Goal: Register for event/course

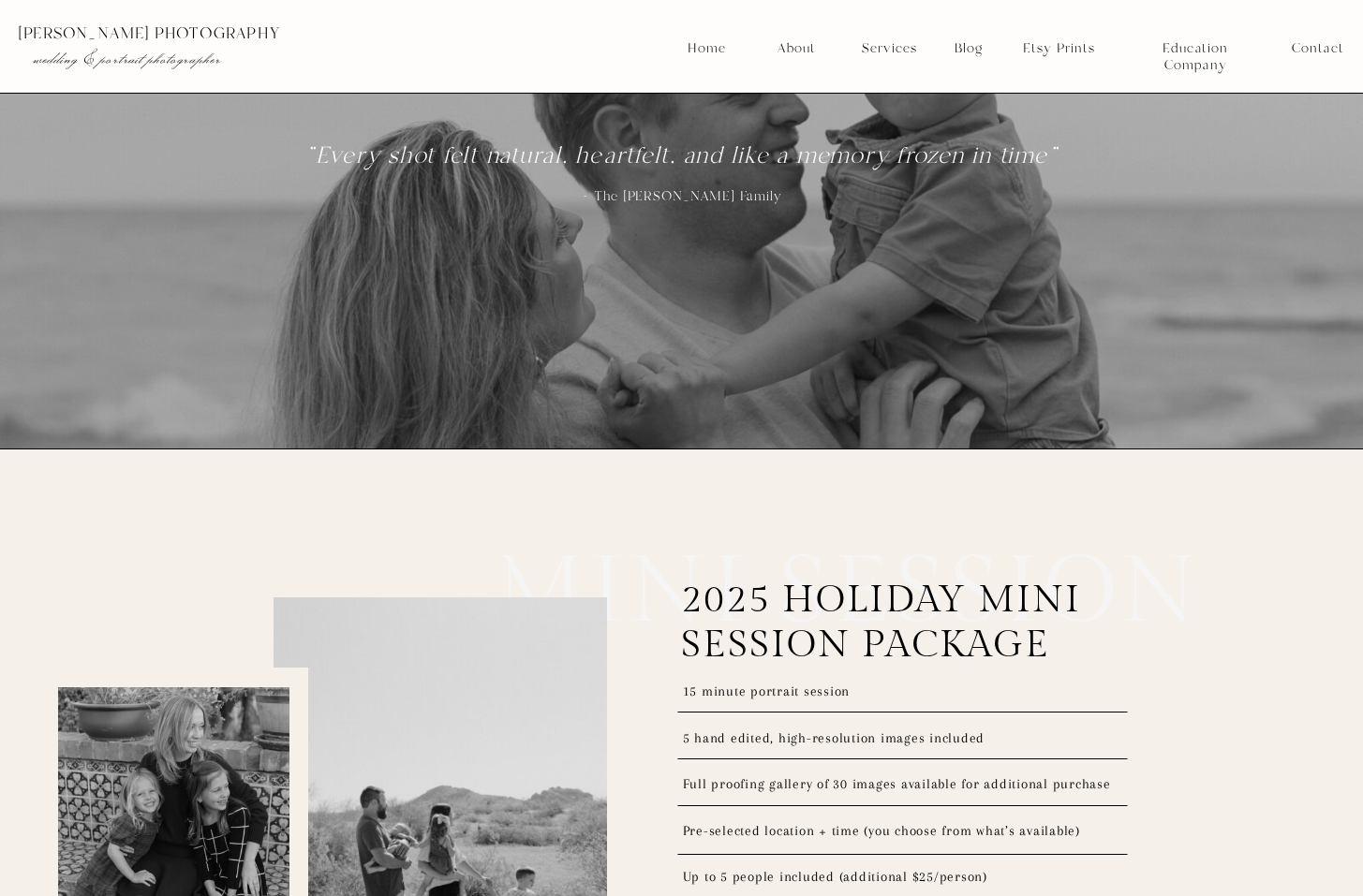
scroll to position [2529, 0]
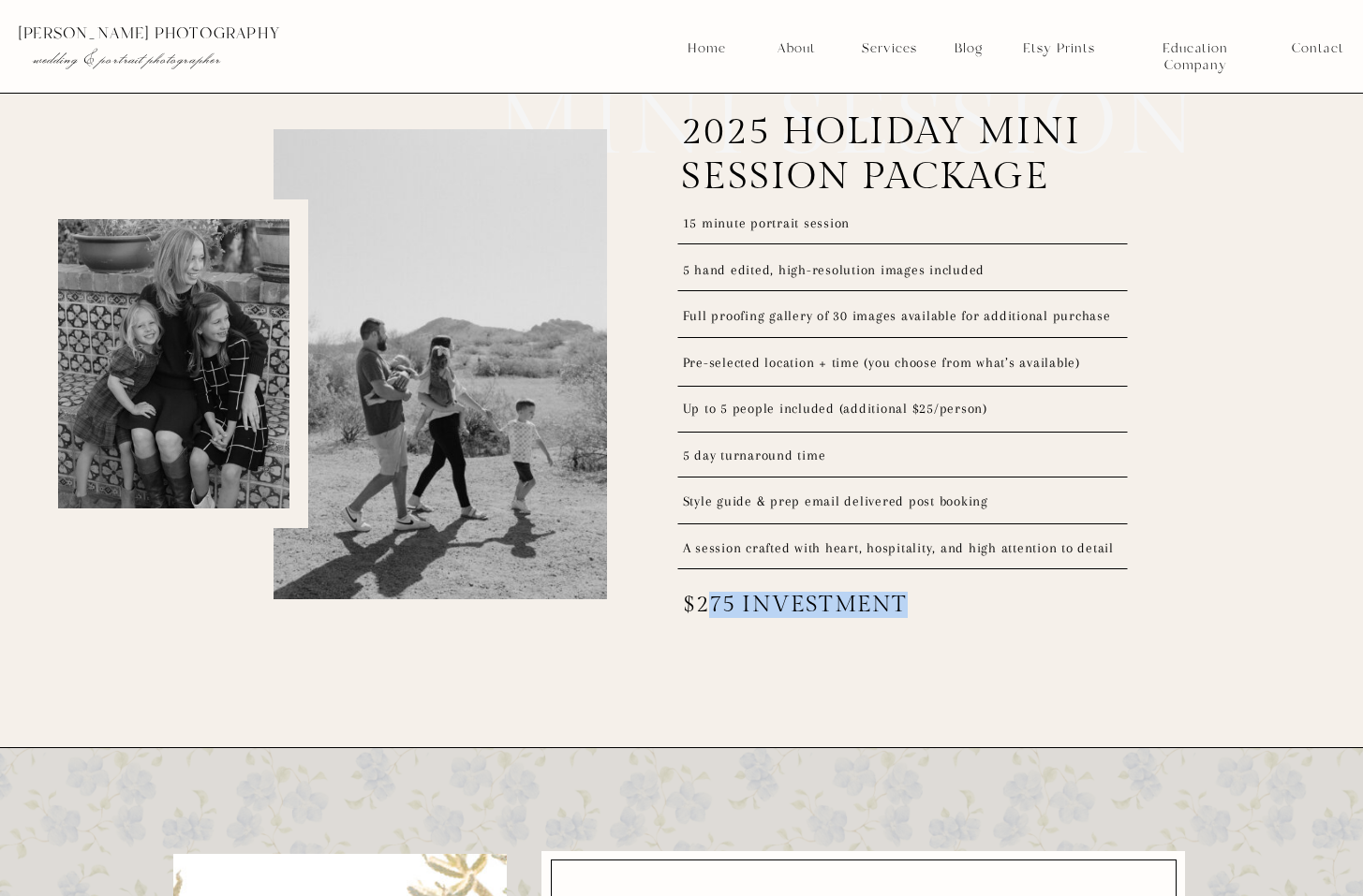
drag, startPoint x: 706, startPoint y: 609, endPoint x: 901, endPoint y: 617, distance: 195.2
click at [901, 617] on p "$275 investment" at bounding box center [836, 606] width 306 height 26
click at [906, 615] on p "$275 investment" at bounding box center [836, 606] width 306 height 26
click at [926, 602] on p "$275 investment" at bounding box center [836, 606] width 306 height 26
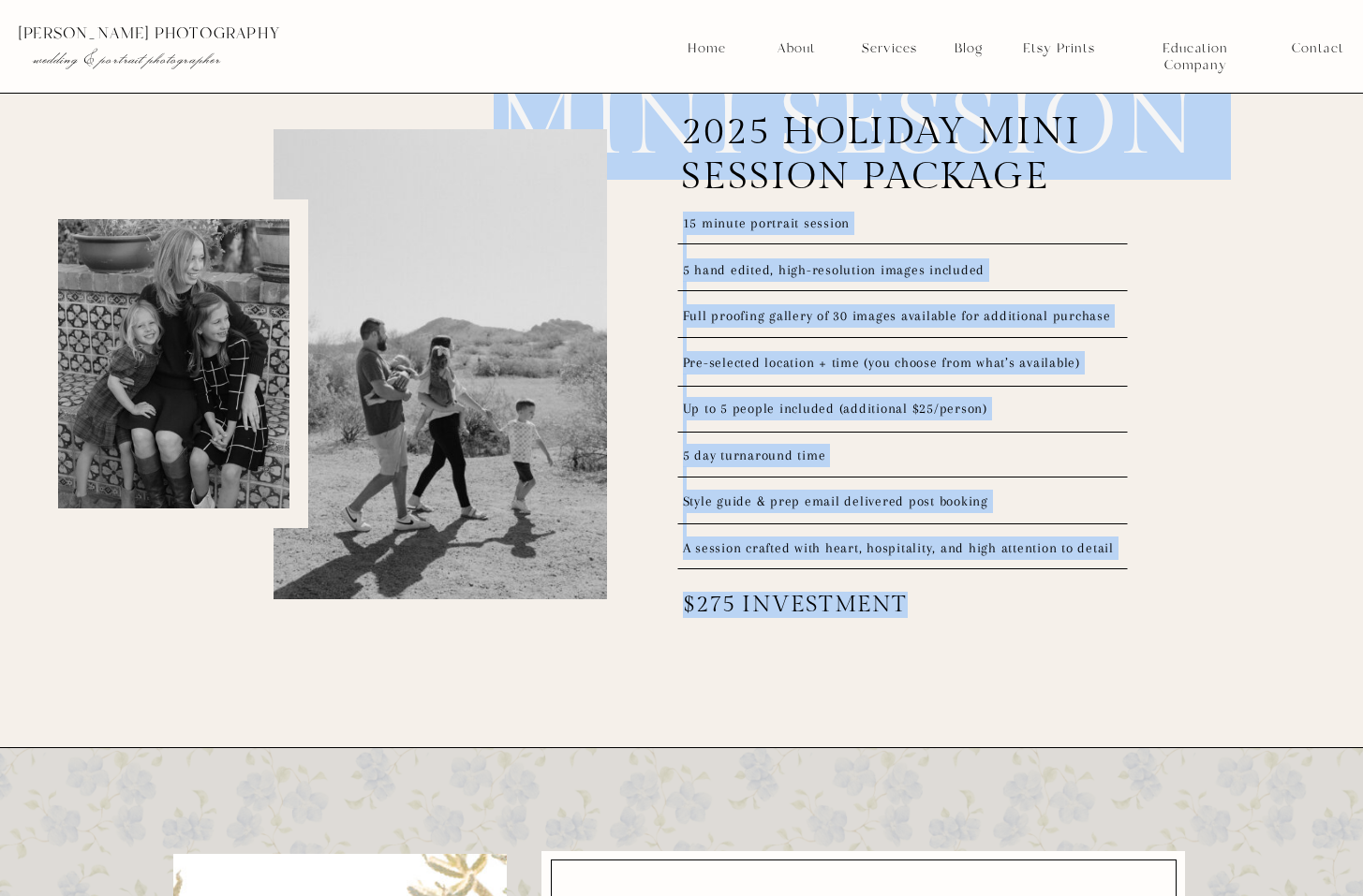
drag, startPoint x: 924, startPoint y: 600, endPoint x: 674, endPoint y: 595, distance: 250.0
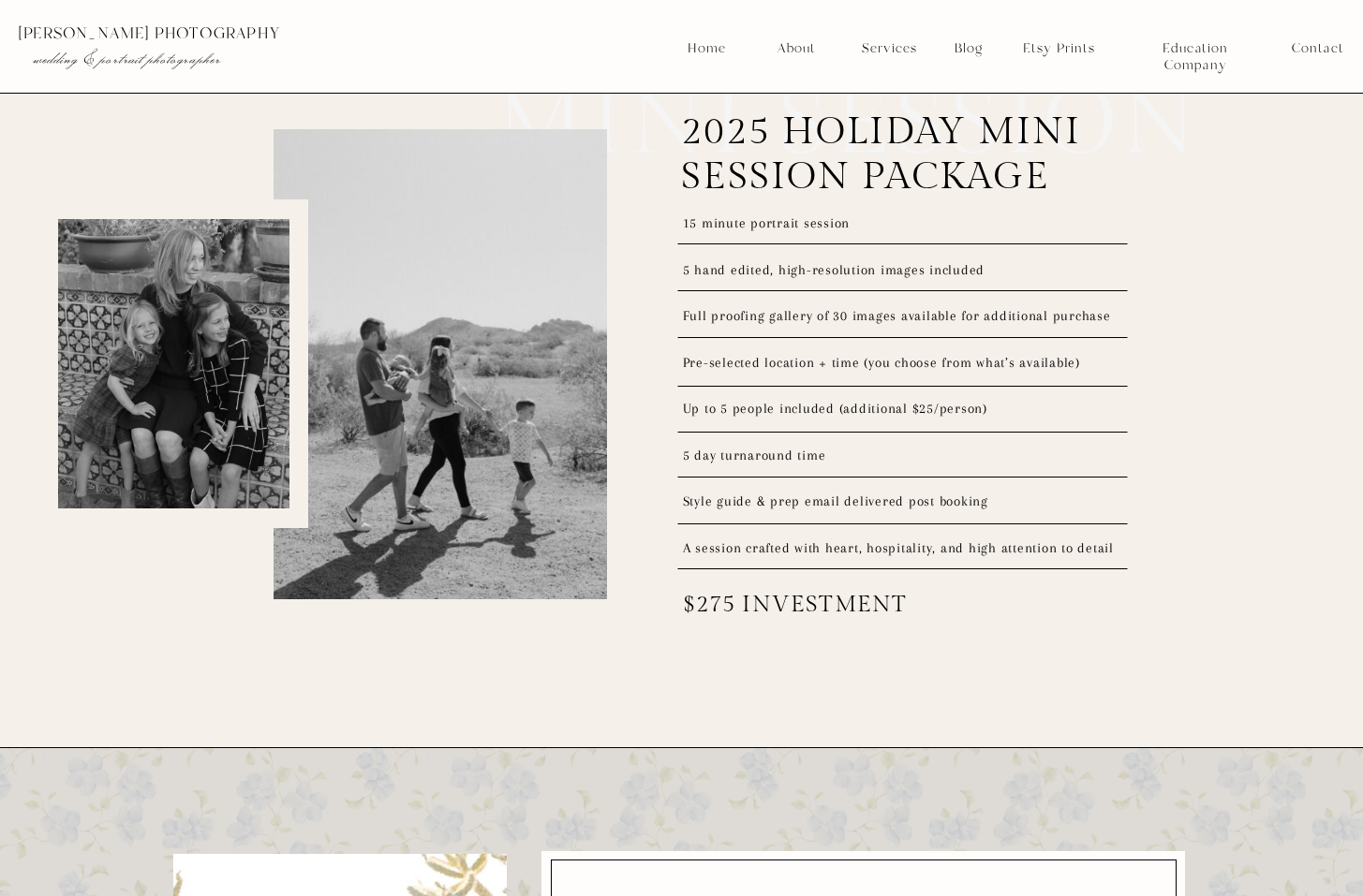
drag, startPoint x: 674, startPoint y: 595, endPoint x: 647, endPoint y: 595, distance: 27.0
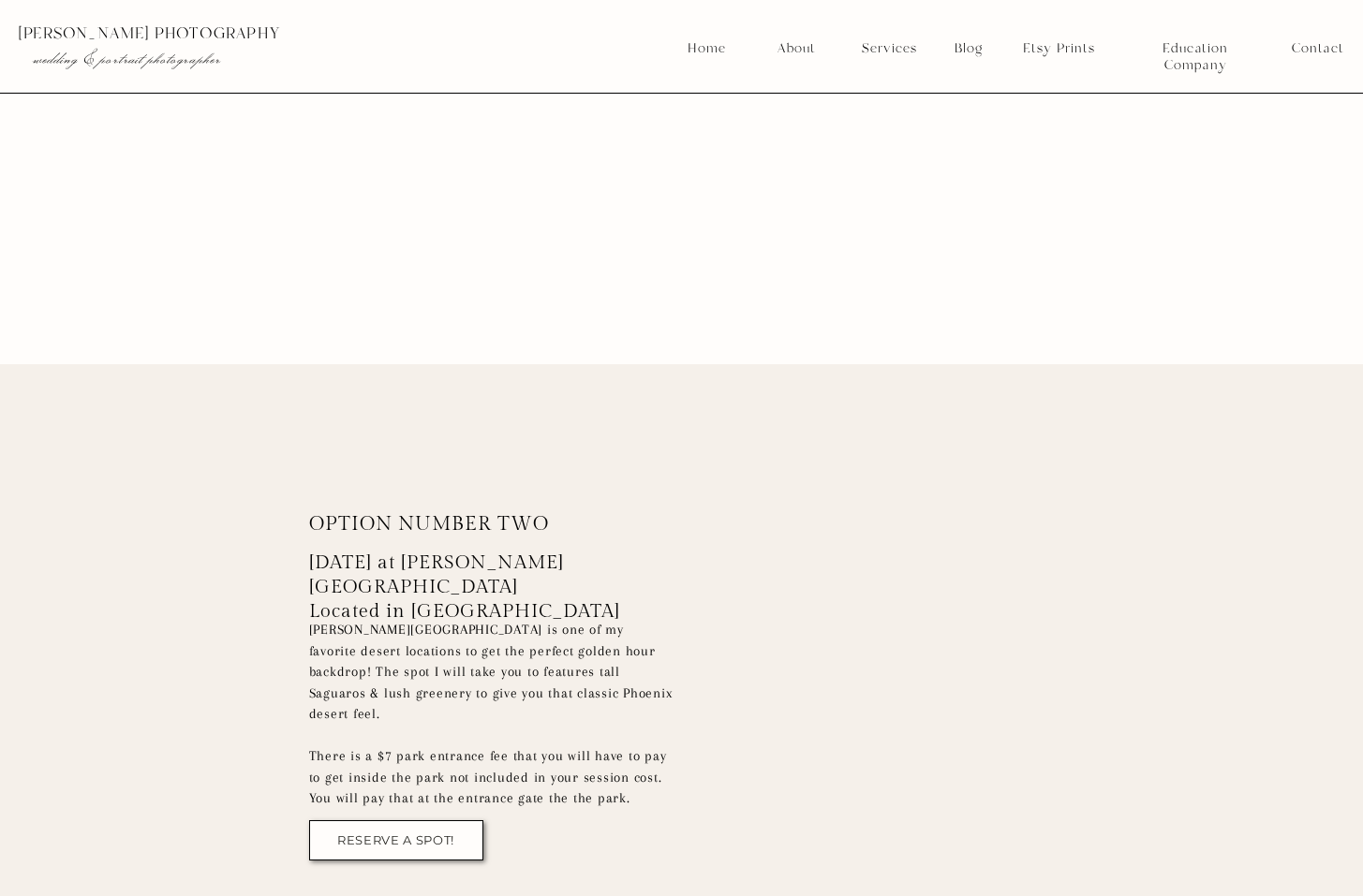
scroll to position [5433, 0]
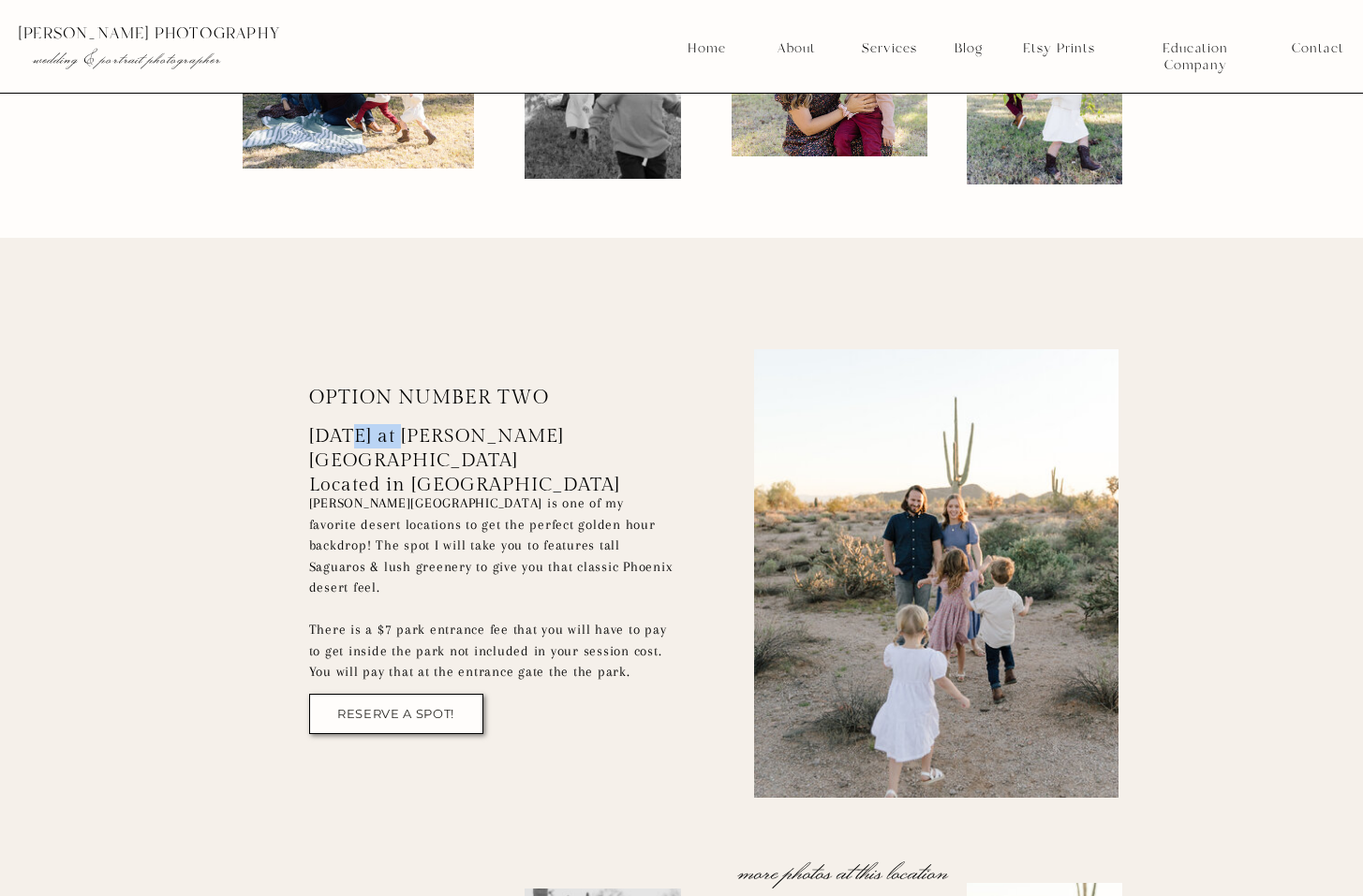
drag, startPoint x: 393, startPoint y: 441, endPoint x: 356, endPoint y: 437, distance: 37.2
click at [356, 437] on p "[DATE] at [PERSON_NAME][GEOGRAPHIC_DATA] Located in [GEOGRAPHIC_DATA]" at bounding box center [494, 449] width 371 height 52
click at [624, 471] on p "[DATE] at [PERSON_NAME][GEOGRAPHIC_DATA] Located in [GEOGRAPHIC_DATA]" at bounding box center [494, 449] width 371 height 52
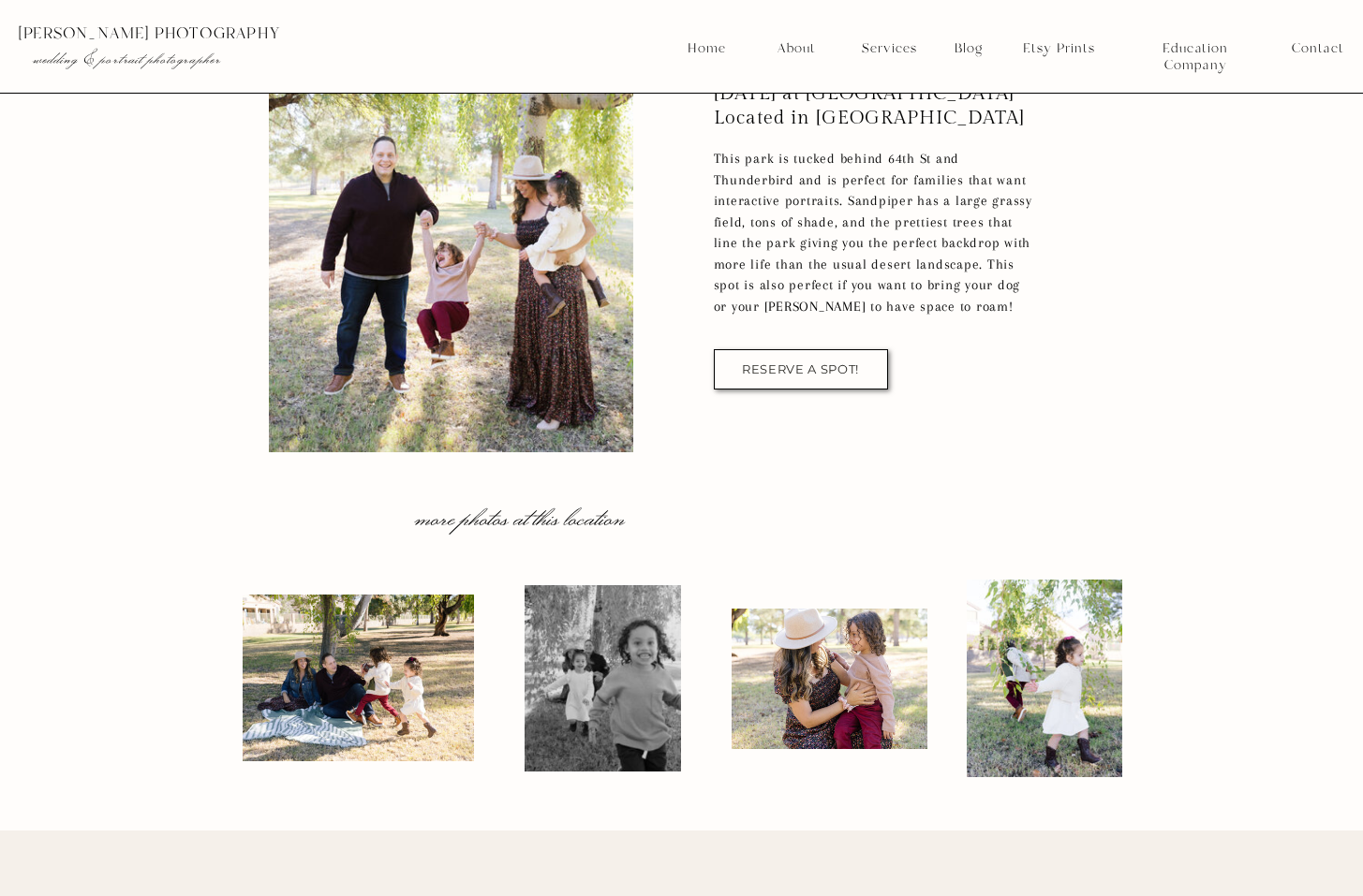
scroll to position [4590, 0]
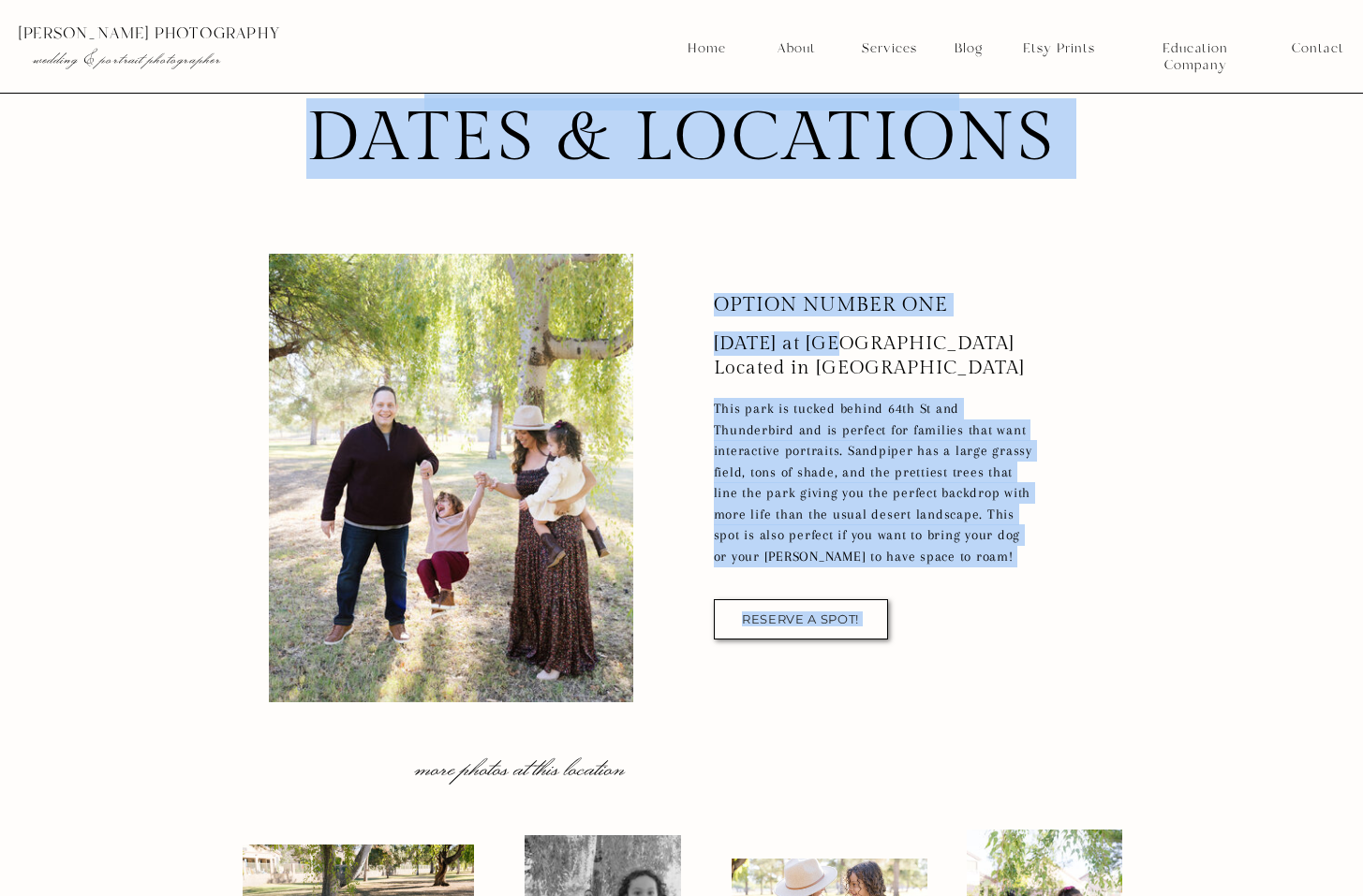
drag, startPoint x: 715, startPoint y: 354, endPoint x: 839, endPoint y: 351, distance: 124.0
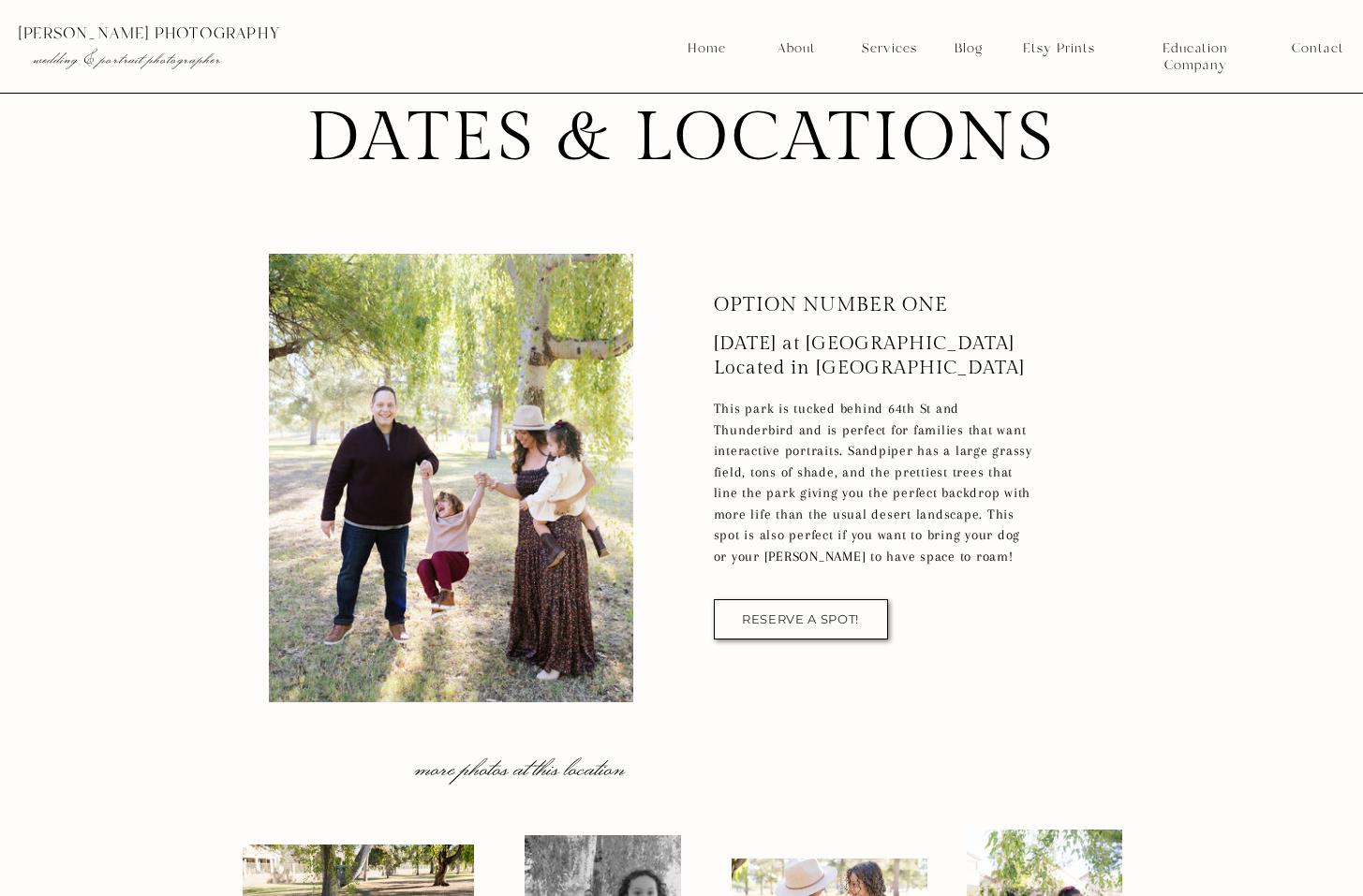
drag, startPoint x: 839, startPoint y: 351, endPoint x: 992, endPoint y: 362, distance: 153.4
click at [992, 362] on p "[DATE] at [GEOGRAPHIC_DATA] Located in [GEOGRAPHIC_DATA]" at bounding box center [900, 356] width 371 height 49
drag, startPoint x: 857, startPoint y: 340, endPoint x: 998, endPoint y: 347, distance: 141.2
click at [998, 347] on p "[DATE] at [GEOGRAPHIC_DATA] Located in [GEOGRAPHIC_DATA]" at bounding box center [900, 356] width 371 height 49
drag, startPoint x: 998, startPoint y: 347, endPoint x: 1010, endPoint y: 387, distance: 41.8
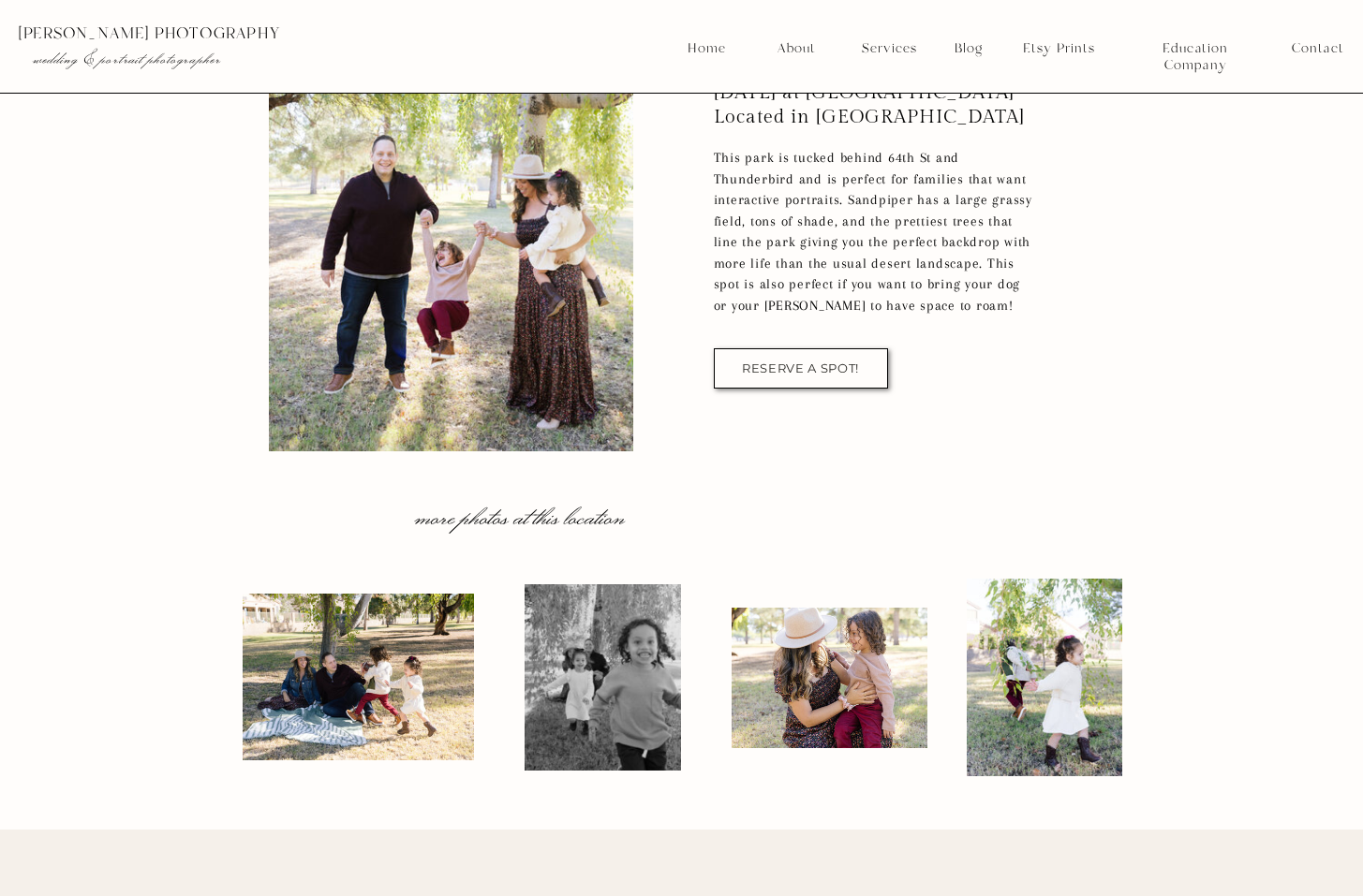
scroll to position [4871, 0]
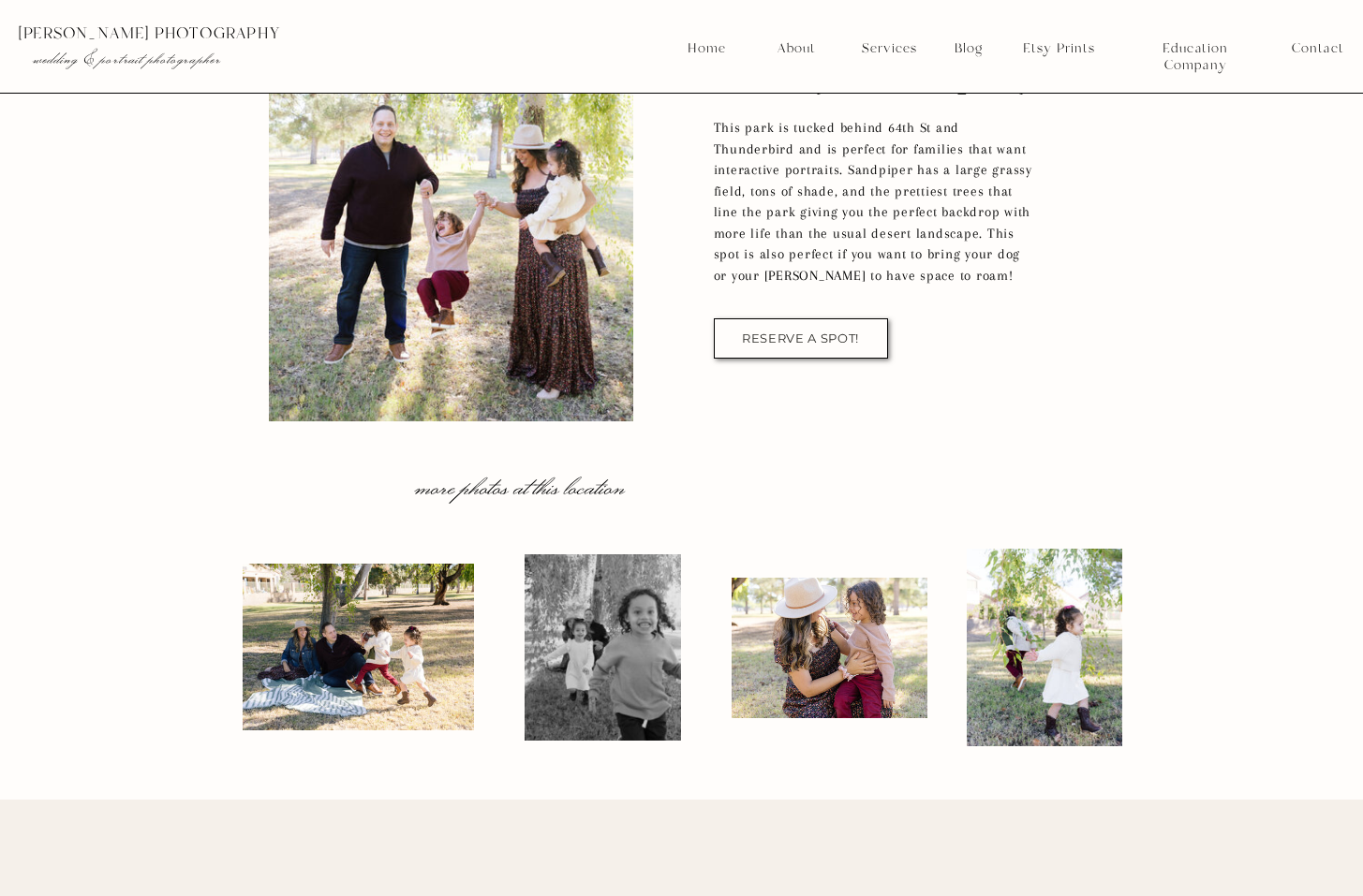
click at [592, 643] on div at bounding box center [602, 647] width 157 height 187
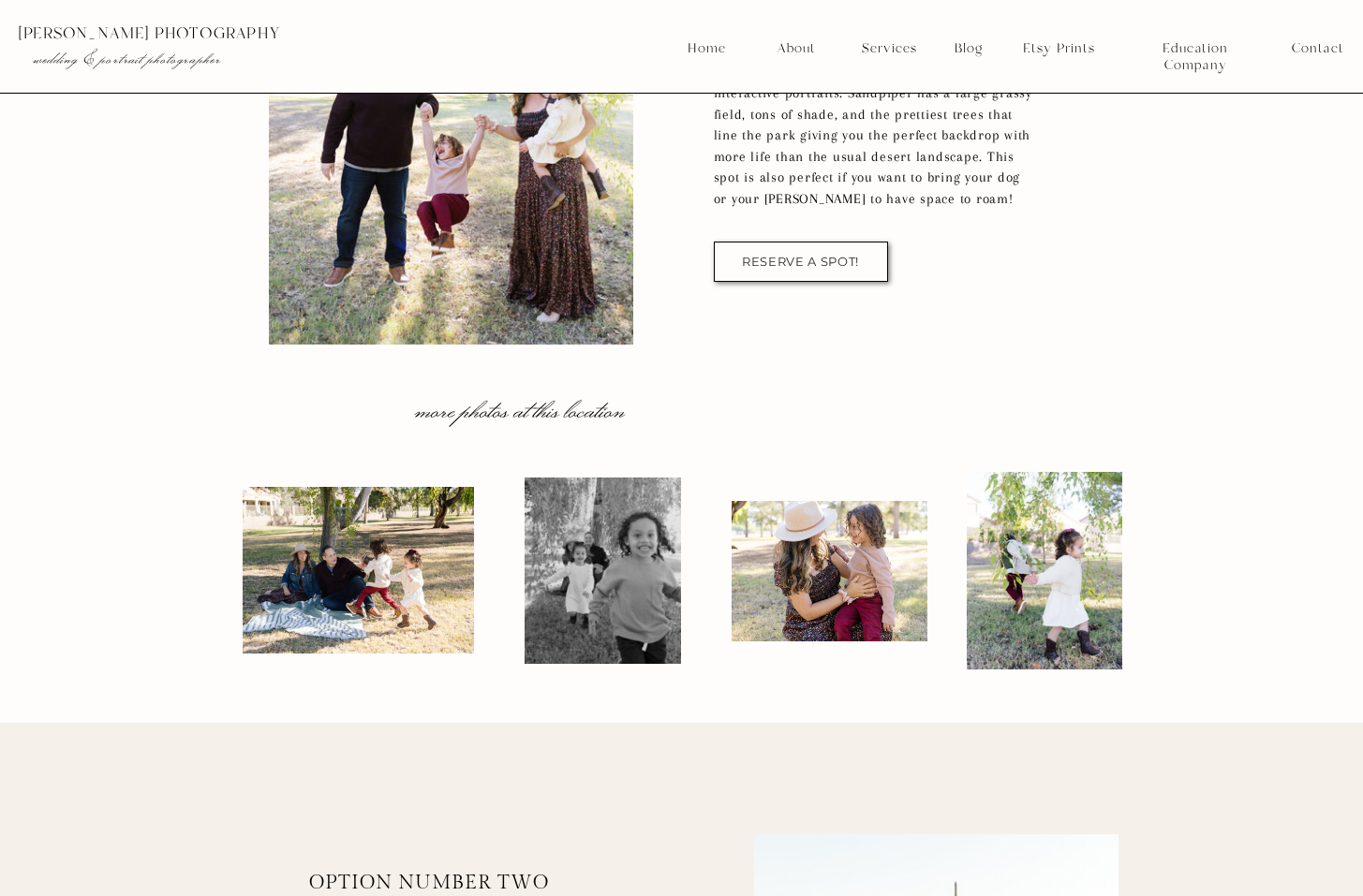
scroll to position [4684, 0]
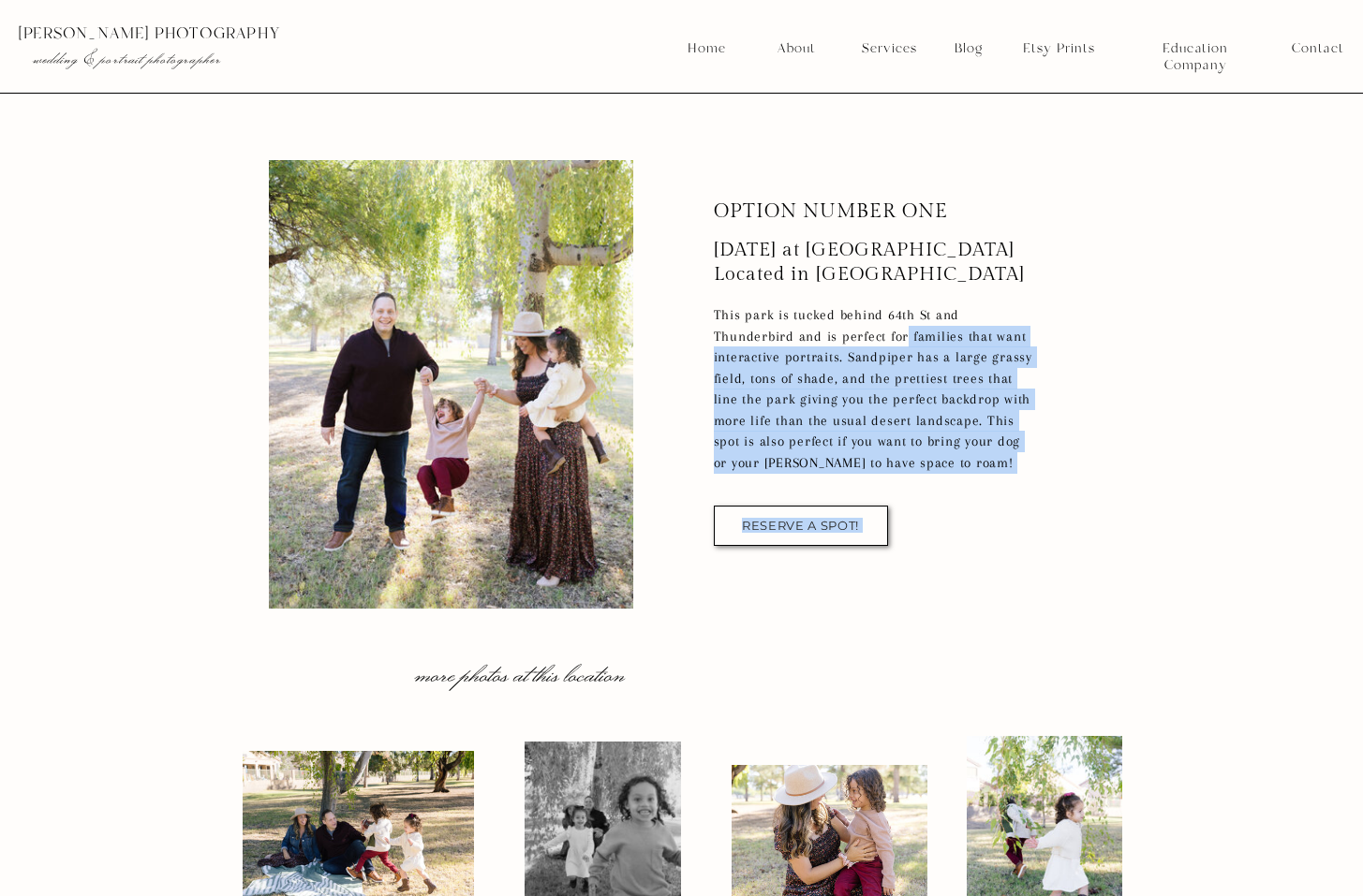
drag, startPoint x: 720, startPoint y: 204, endPoint x: 904, endPoint y: 338, distance: 227.6
click at [904, 338] on div "all the details for booking mini session dates & locations This park is tucked …" at bounding box center [682, 393] width 1124 height 1188
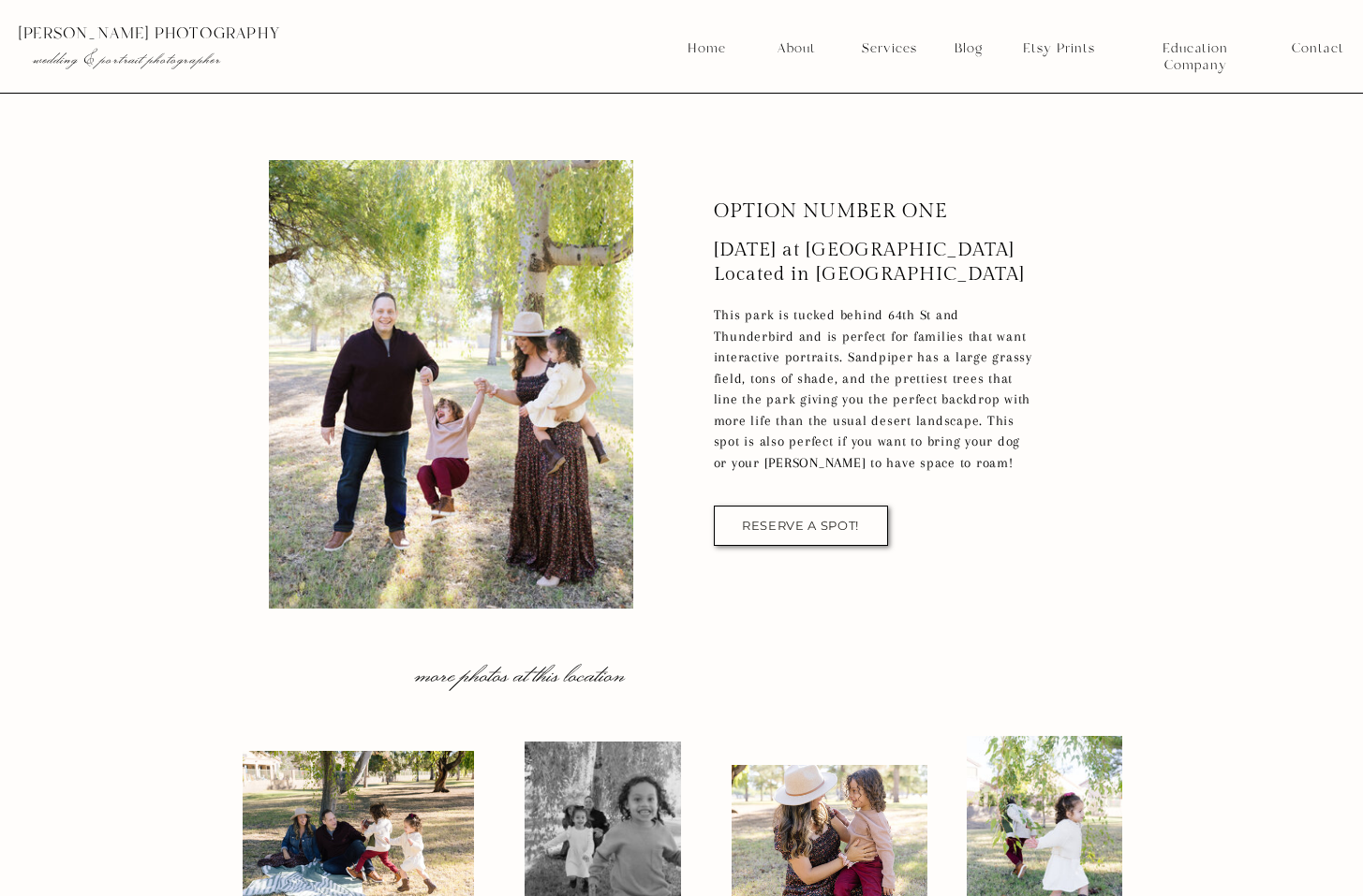
drag, startPoint x: 904, startPoint y: 338, endPoint x: 1071, endPoint y: 298, distance: 171.7
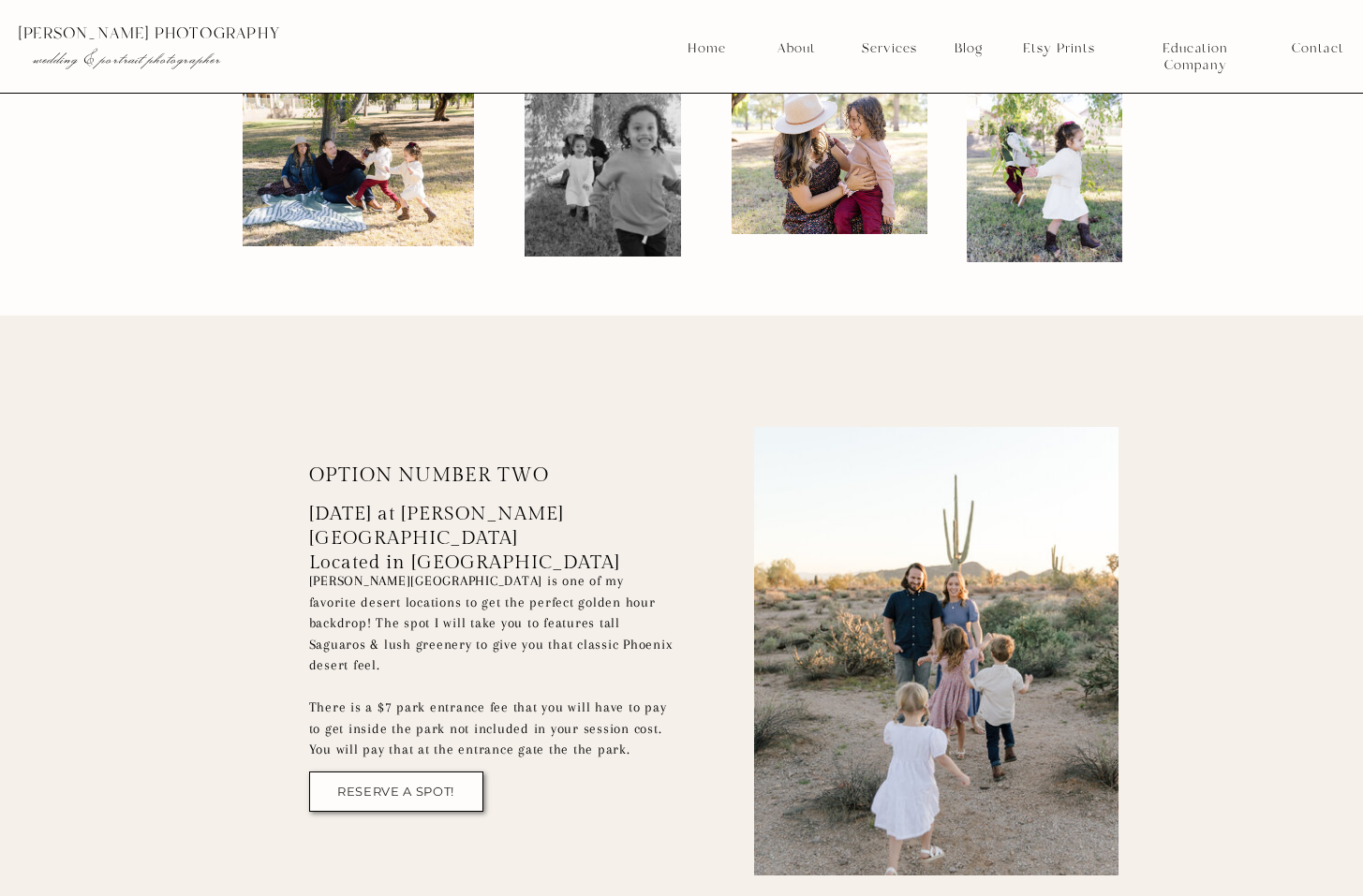
scroll to position [5433, 0]
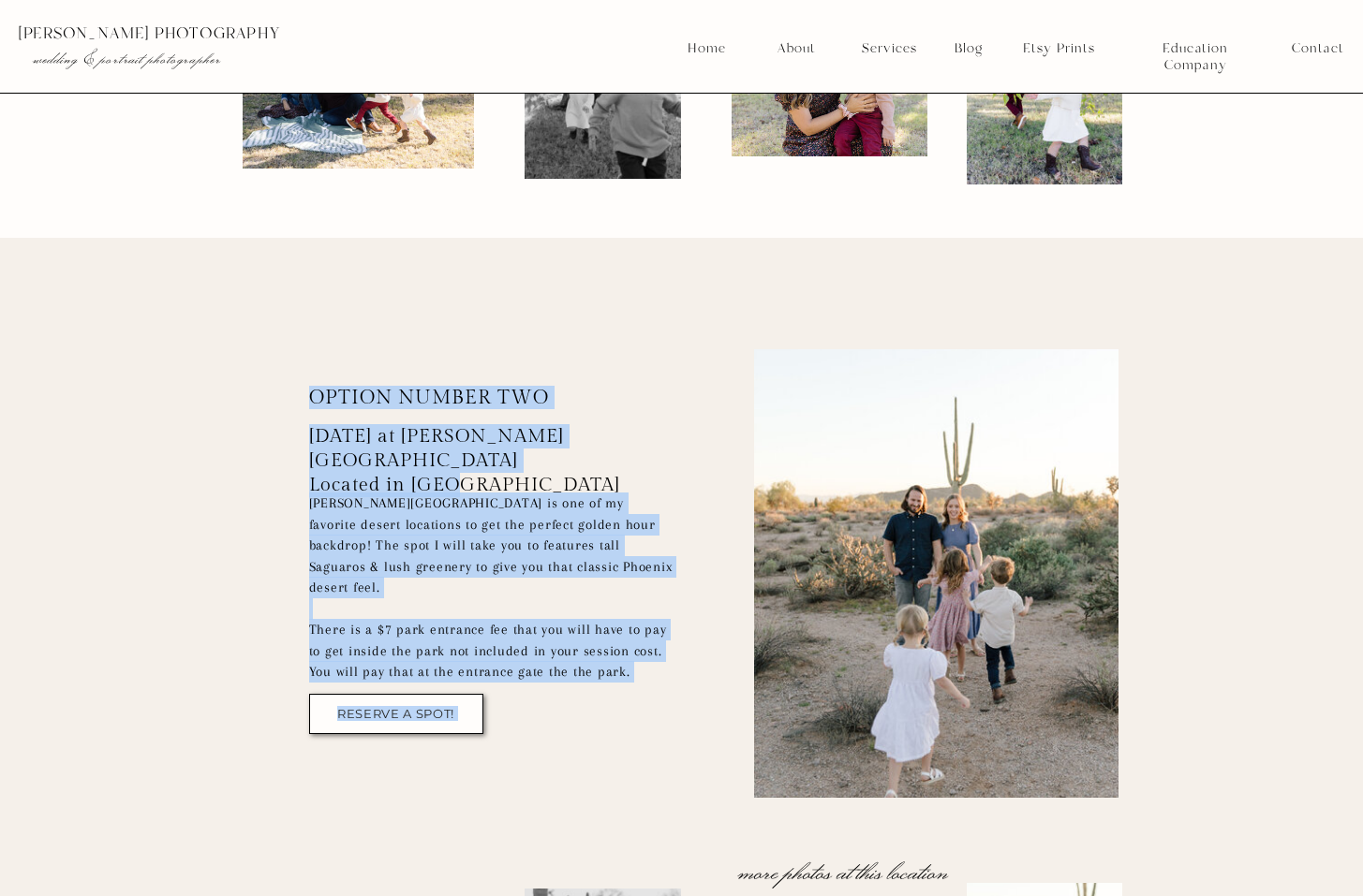
drag, startPoint x: 305, startPoint y: 438, endPoint x: 642, endPoint y: 452, distance: 337.3
drag, startPoint x: 642, startPoint y: 452, endPoint x: 539, endPoint y: 474, distance: 105.3
click at [540, 475] on p "[DATE] at [PERSON_NAME][GEOGRAPHIC_DATA] Located in [GEOGRAPHIC_DATA]" at bounding box center [494, 449] width 371 height 52
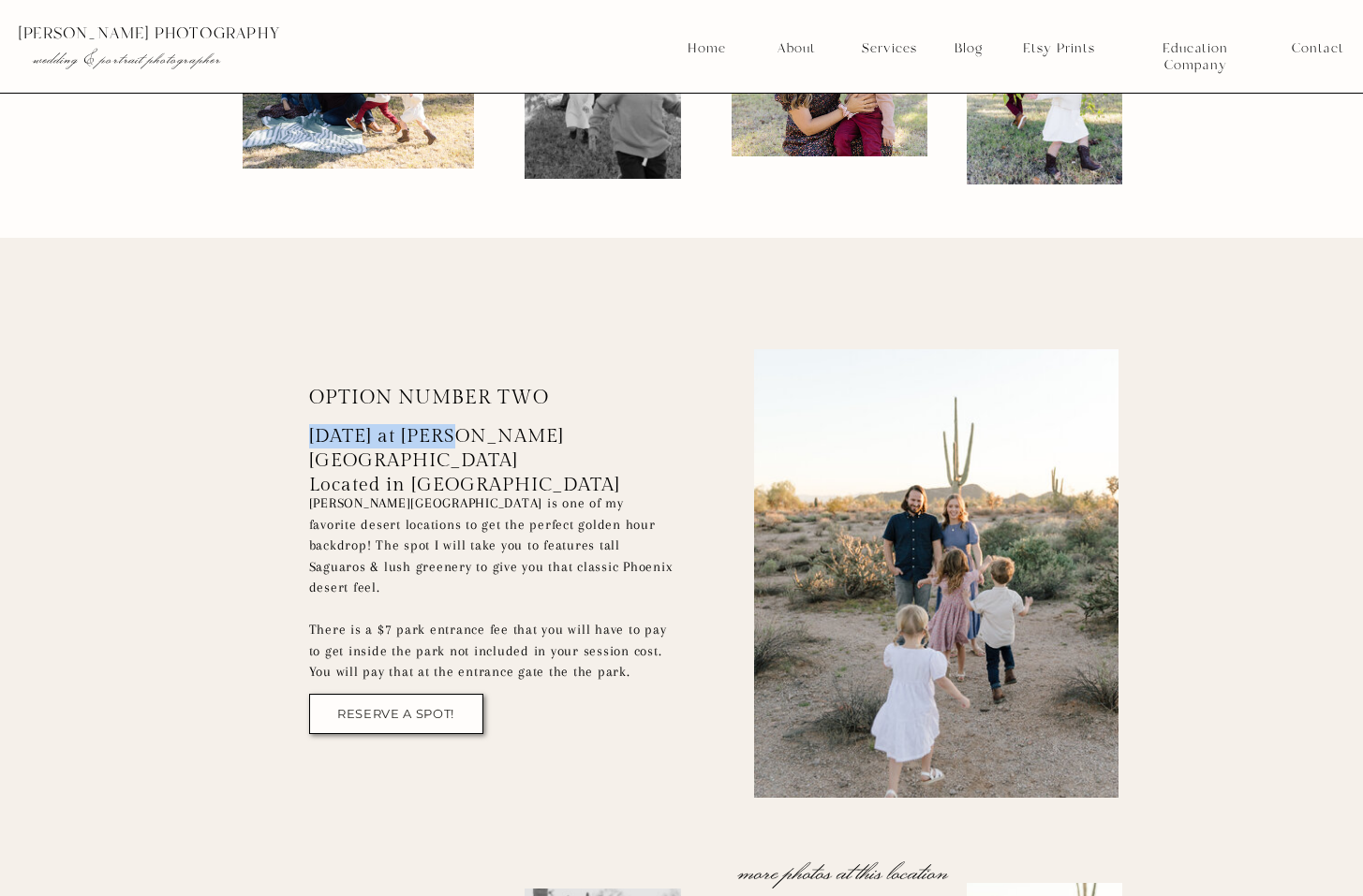
drag, startPoint x: 313, startPoint y: 435, endPoint x: 459, endPoint y: 443, distance: 146.2
click at [459, 443] on p "[DATE] at [PERSON_NAME][GEOGRAPHIC_DATA] Located in [GEOGRAPHIC_DATA]" at bounding box center [494, 449] width 371 height 52
drag, startPoint x: 459, startPoint y: 443, endPoint x: 480, endPoint y: 449, distance: 21.8
click at [480, 449] on p "[DATE] at [PERSON_NAME][GEOGRAPHIC_DATA] Located in [GEOGRAPHIC_DATA]" at bounding box center [494, 449] width 371 height 52
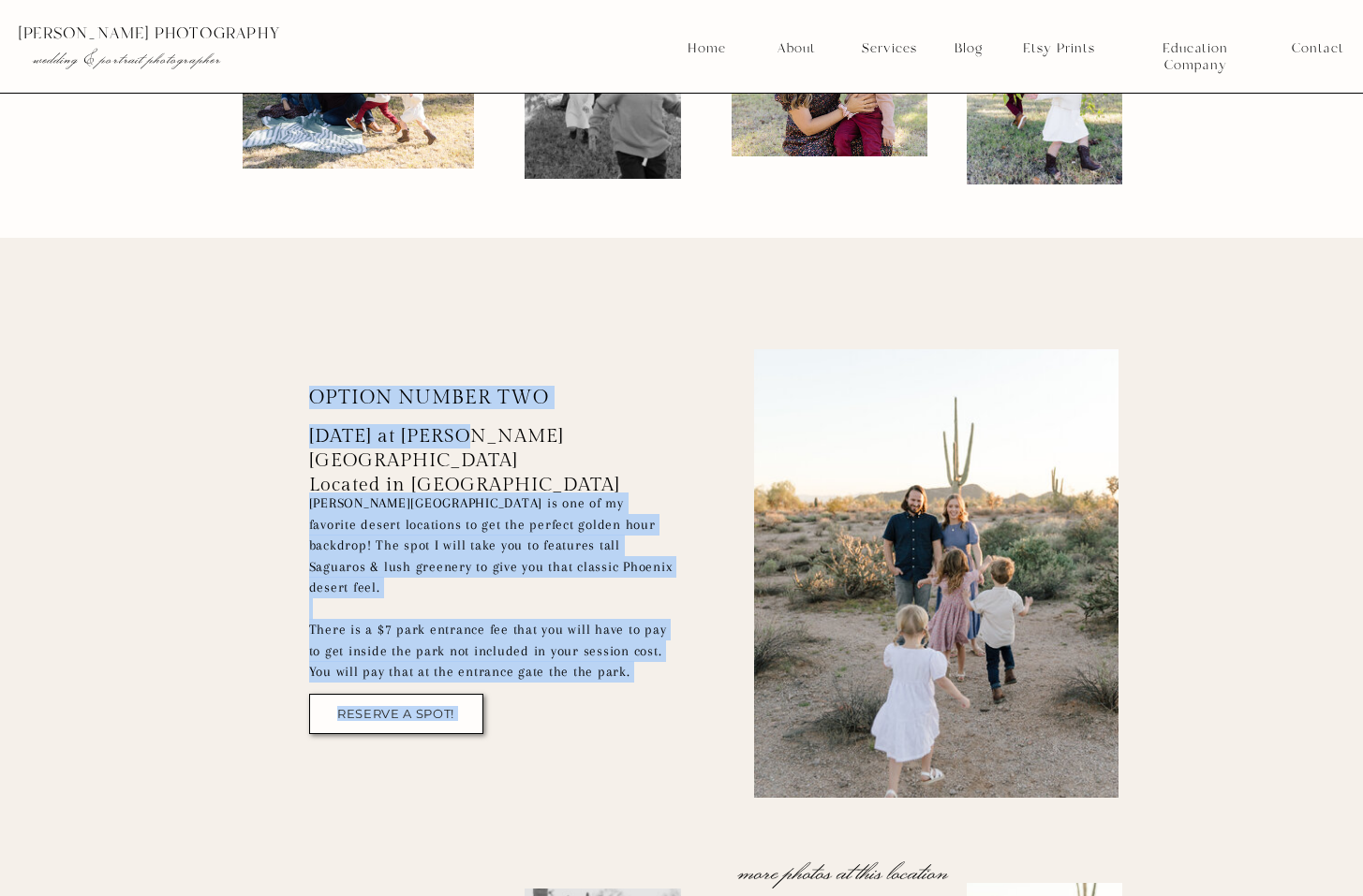
drag, startPoint x: 308, startPoint y: 436, endPoint x: 481, endPoint y: 441, distance: 173.1
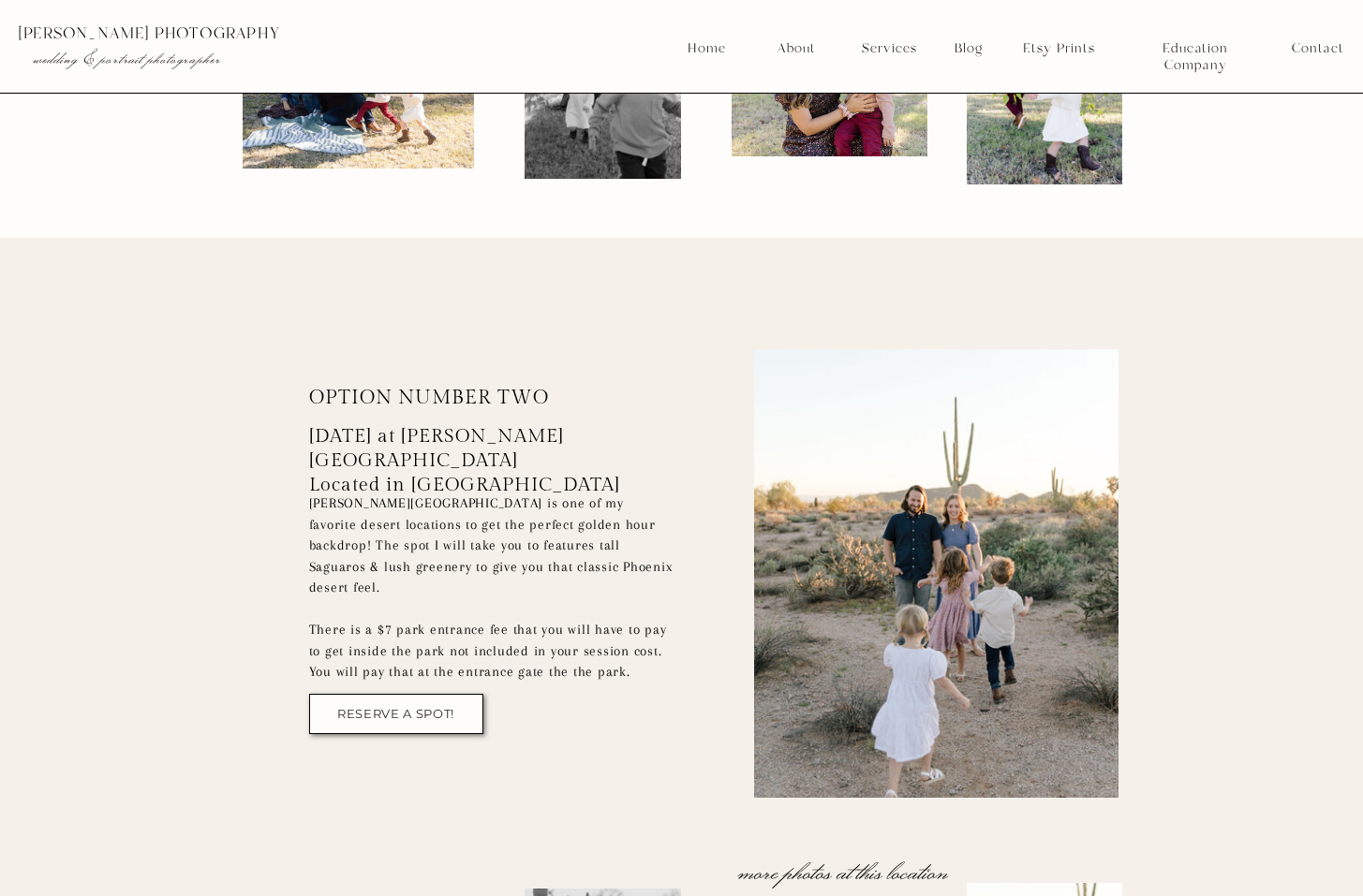
drag, startPoint x: 481, startPoint y: 441, endPoint x: 525, endPoint y: 469, distance: 52.2
click at [525, 469] on p "[DATE] at [PERSON_NAME][GEOGRAPHIC_DATA] Located in [GEOGRAPHIC_DATA]" at bounding box center [494, 449] width 371 height 52
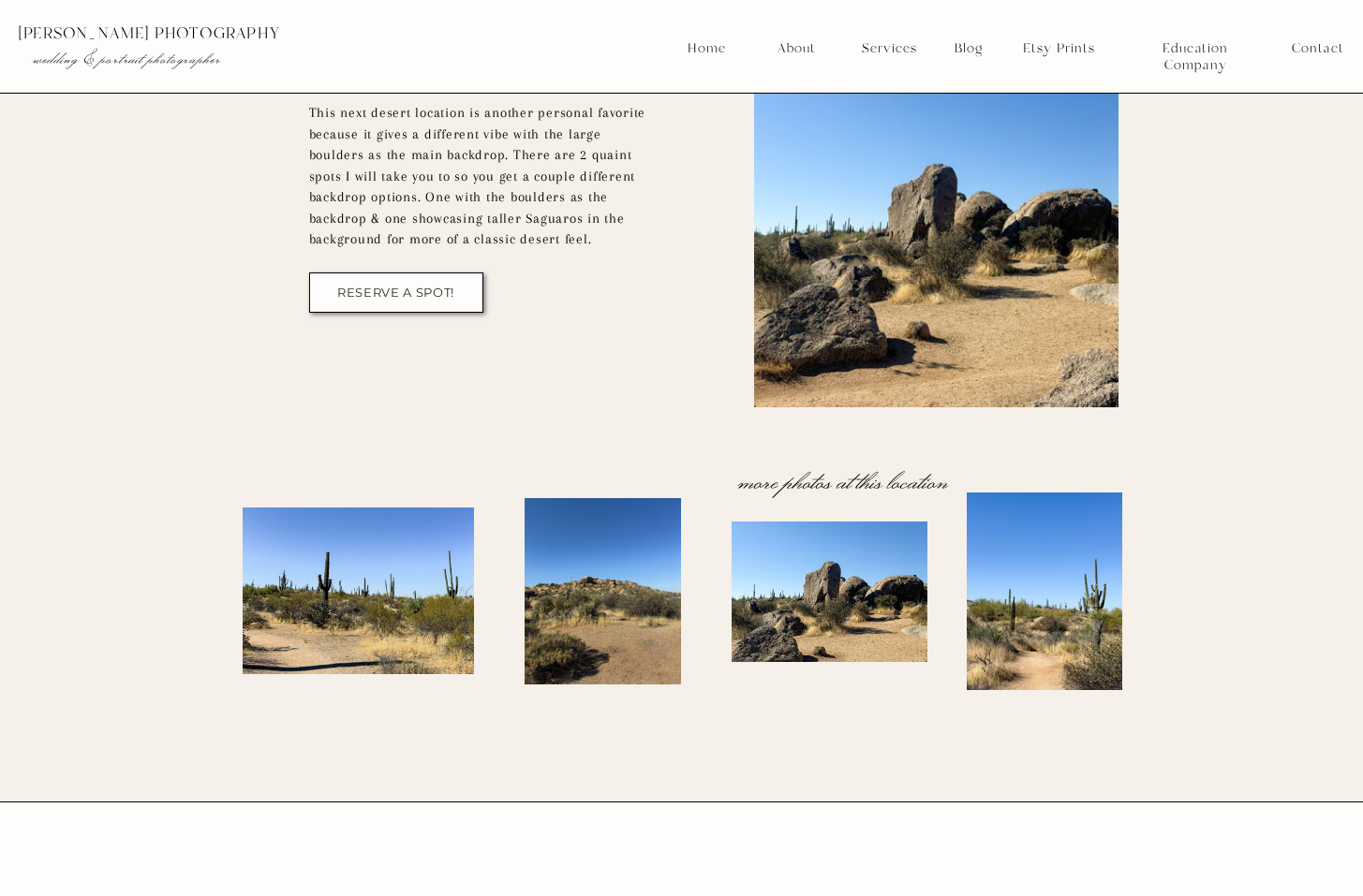
scroll to position [7494, 0]
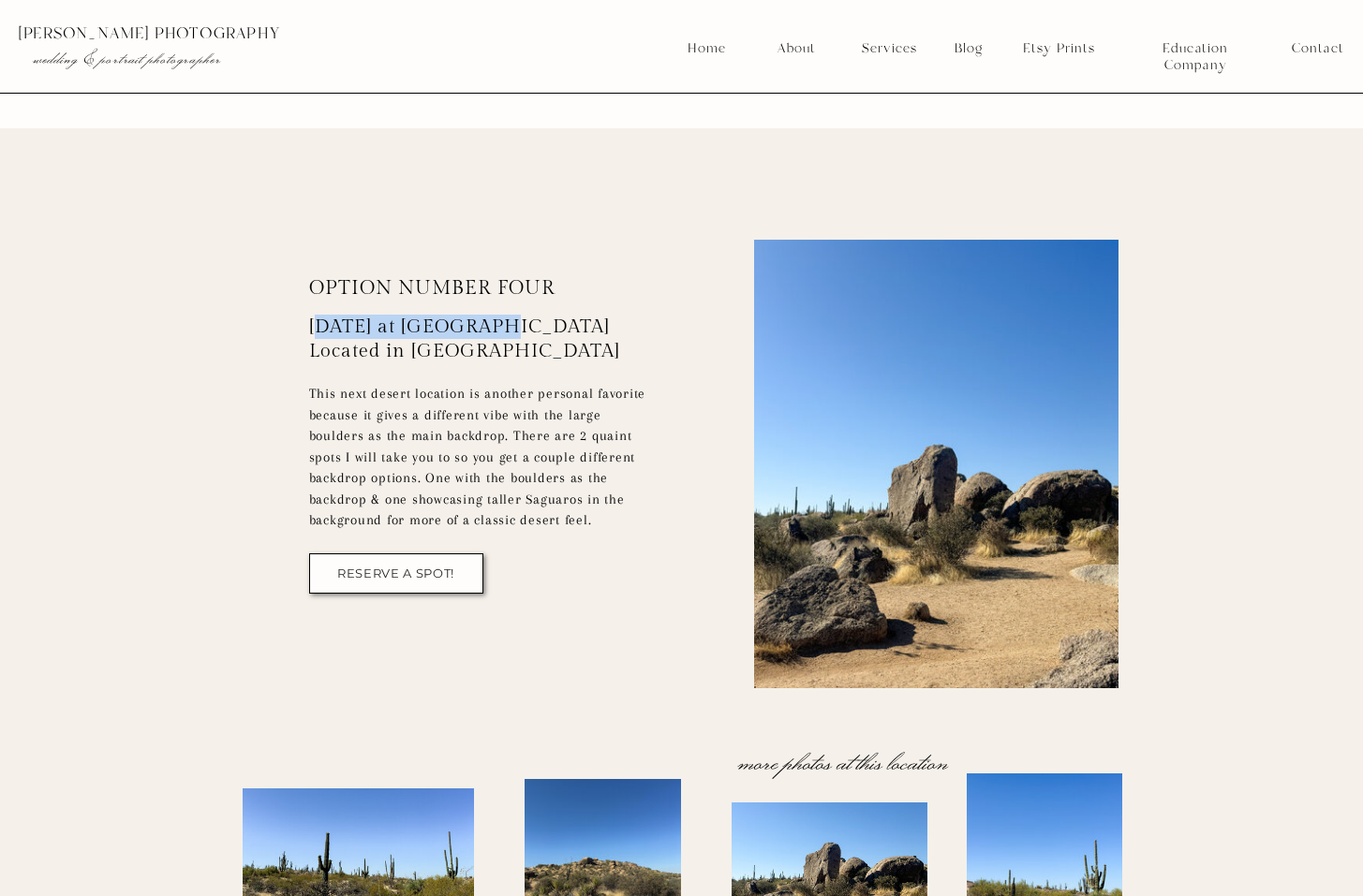
drag, startPoint x: 337, startPoint y: 316, endPoint x: 501, endPoint y: 317, distance: 164.0
click at [501, 317] on p "[DATE] at [GEOGRAPHIC_DATA] Located in [GEOGRAPHIC_DATA]" at bounding box center [494, 339] width 371 height 50
drag, startPoint x: 501, startPoint y: 317, endPoint x: 659, endPoint y: 377, distance: 169.0
click at [659, 377] on div "[PERSON_NAME] Photography menu Home About Services Contact Blog [PERSON_NAME] p…" at bounding box center [681, 216] width 1363 height 15420
drag, startPoint x: 330, startPoint y: 323, endPoint x: 448, endPoint y: 324, distance: 118.0
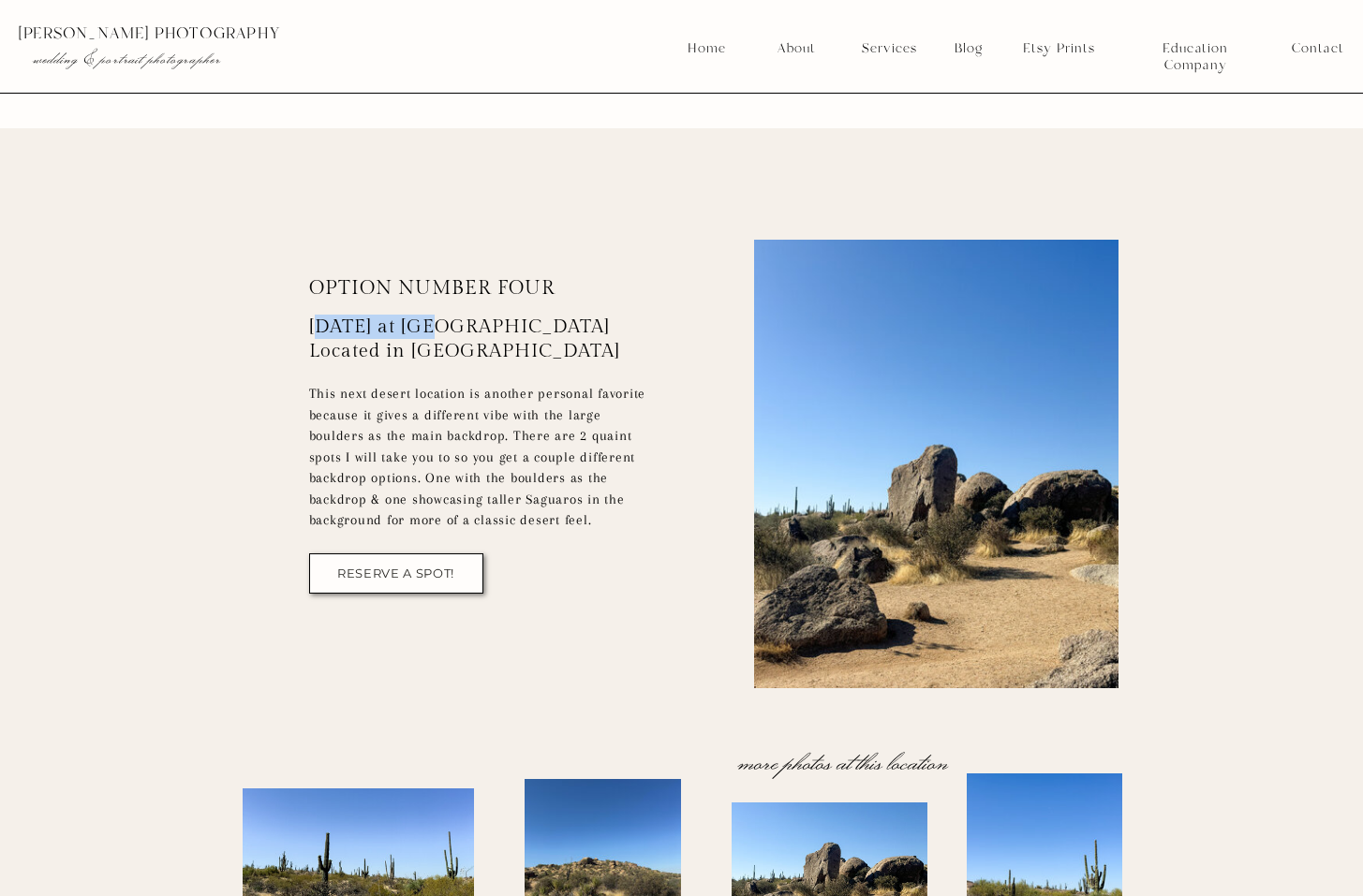
click at [448, 324] on p "[DATE] at [GEOGRAPHIC_DATA] Located in [GEOGRAPHIC_DATA]" at bounding box center [494, 339] width 371 height 50
drag, startPoint x: 448, startPoint y: 324, endPoint x: 651, endPoint y: 343, distance: 203.9
click at [651, 343] on p "[DATE] at [GEOGRAPHIC_DATA] Located in [GEOGRAPHIC_DATA]" at bounding box center [494, 339] width 371 height 50
drag, startPoint x: 299, startPoint y: 281, endPoint x: 602, endPoint y: 303, distance: 303.8
click at [598, 303] on div "[PERSON_NAME] Photography menu Home About Services Contact Blog [PERSON_NAME] p…" at bounding box center [681, 216] width 1363 height 15420
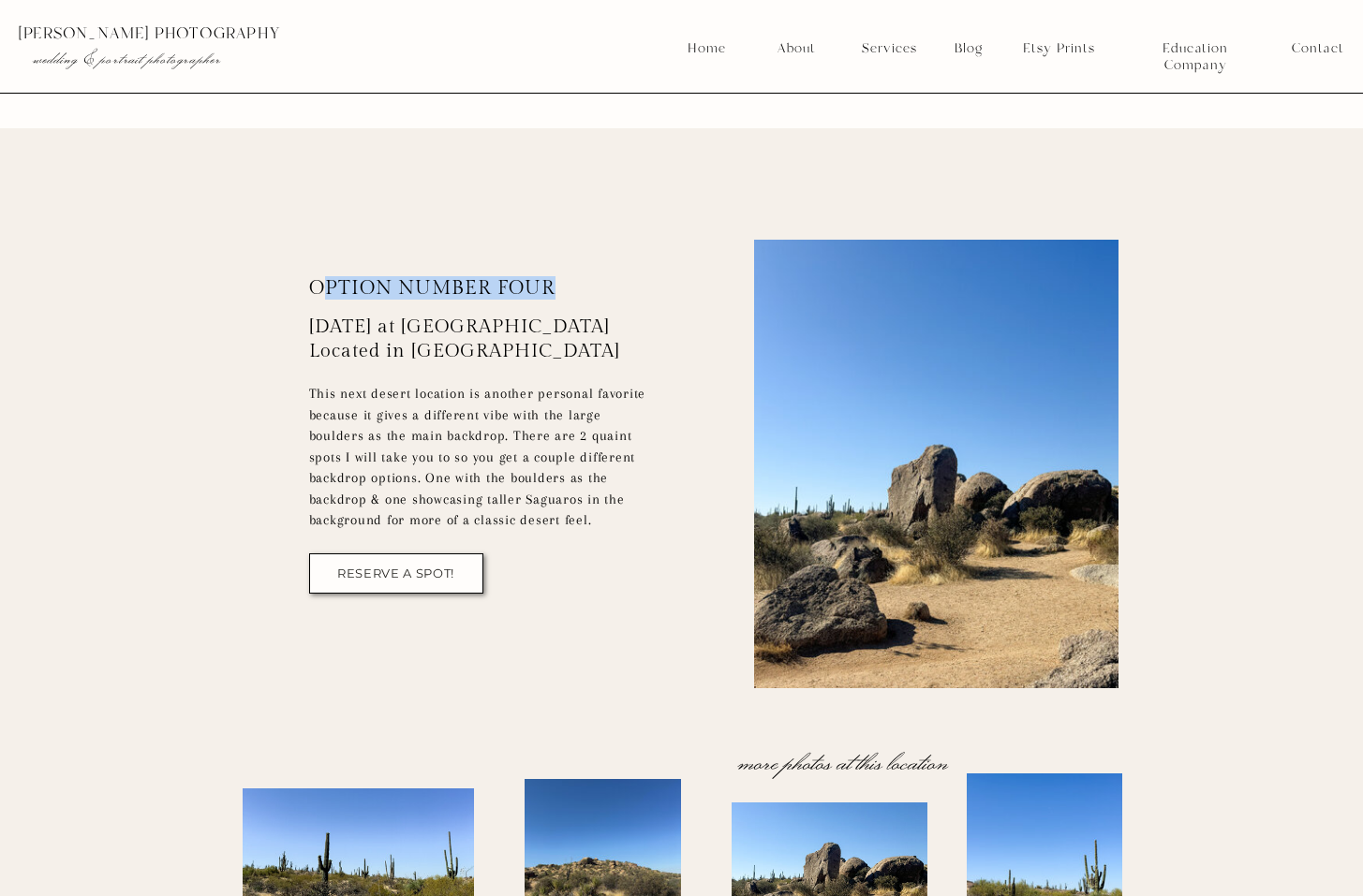
drag, startPoint x: 571, startPoint y: 293, endPoint x: 321, endPoint y: 285, distance: 250.1
click at [321, 285] on p "option number four" at bounding box center [451, 290] width 285 height 23
drag, startPoint x: 321, startPoint y: 285, endPoint x: 294, endPoint y: 310, distance: 36.8
click at [294, 310] on div "[PERSON_NAME] Photography menu Home About Services Contact Blog [PERSON_NAME] p…" at bounding box center [681, 216] width 1363 height 15420
drag, startPoint x: 347, startPoint y: 293, endPoint x: 623, endPoint y: 372, distance: 287.1
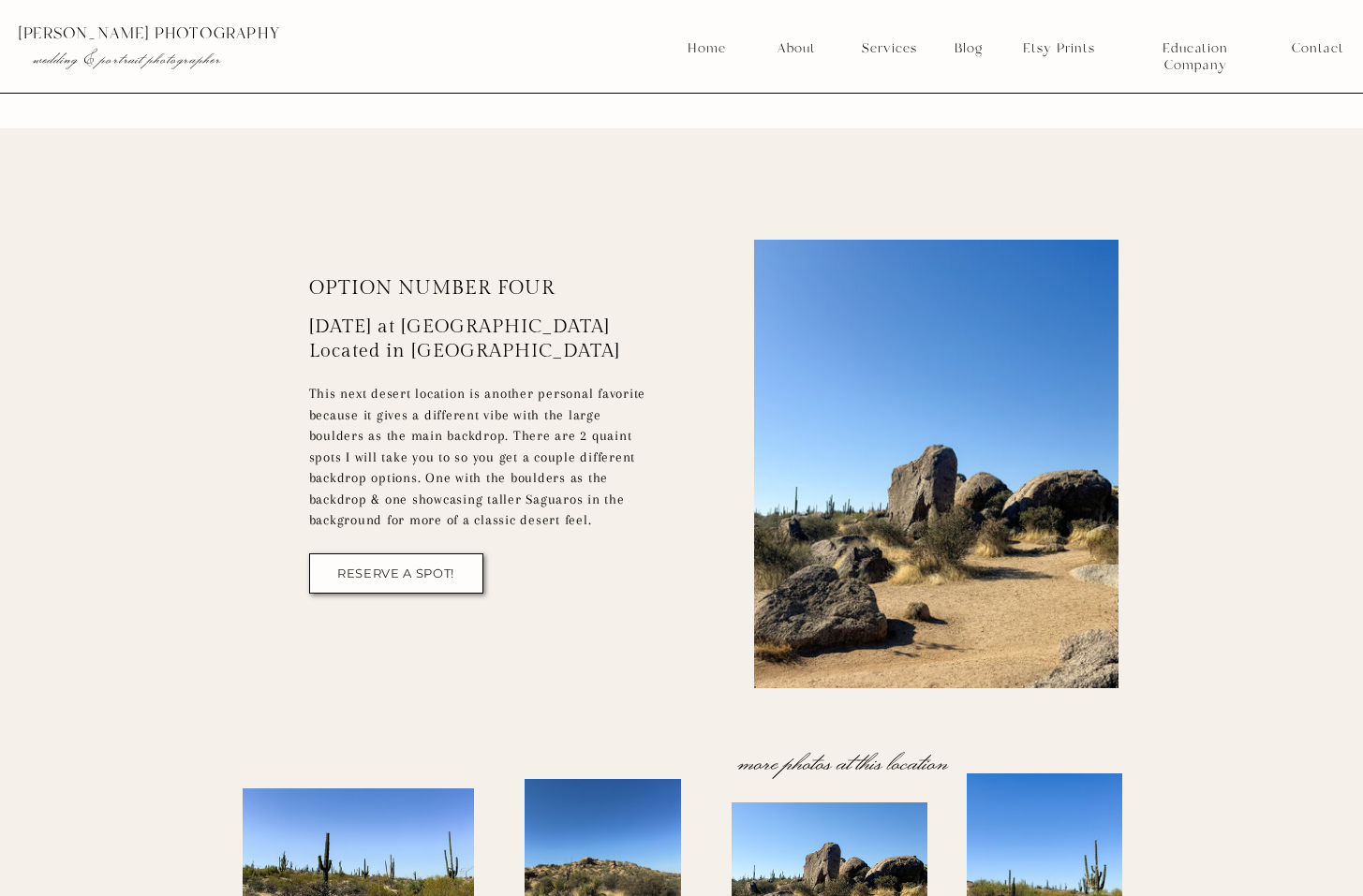
click at [623, 372] on div "[PERSON_NAME] Photography menu Home About Services Contact Blog [PERSON_NAME] p…" at bounding box center [681, 216] width 1363 height 15420
click at [704, 459] on div "[PERSON_NAME] Photography menu Home About Services Contact Blog [PERSON_NAME] p…" at bounding box center [681, 216] width 1363 height 15420
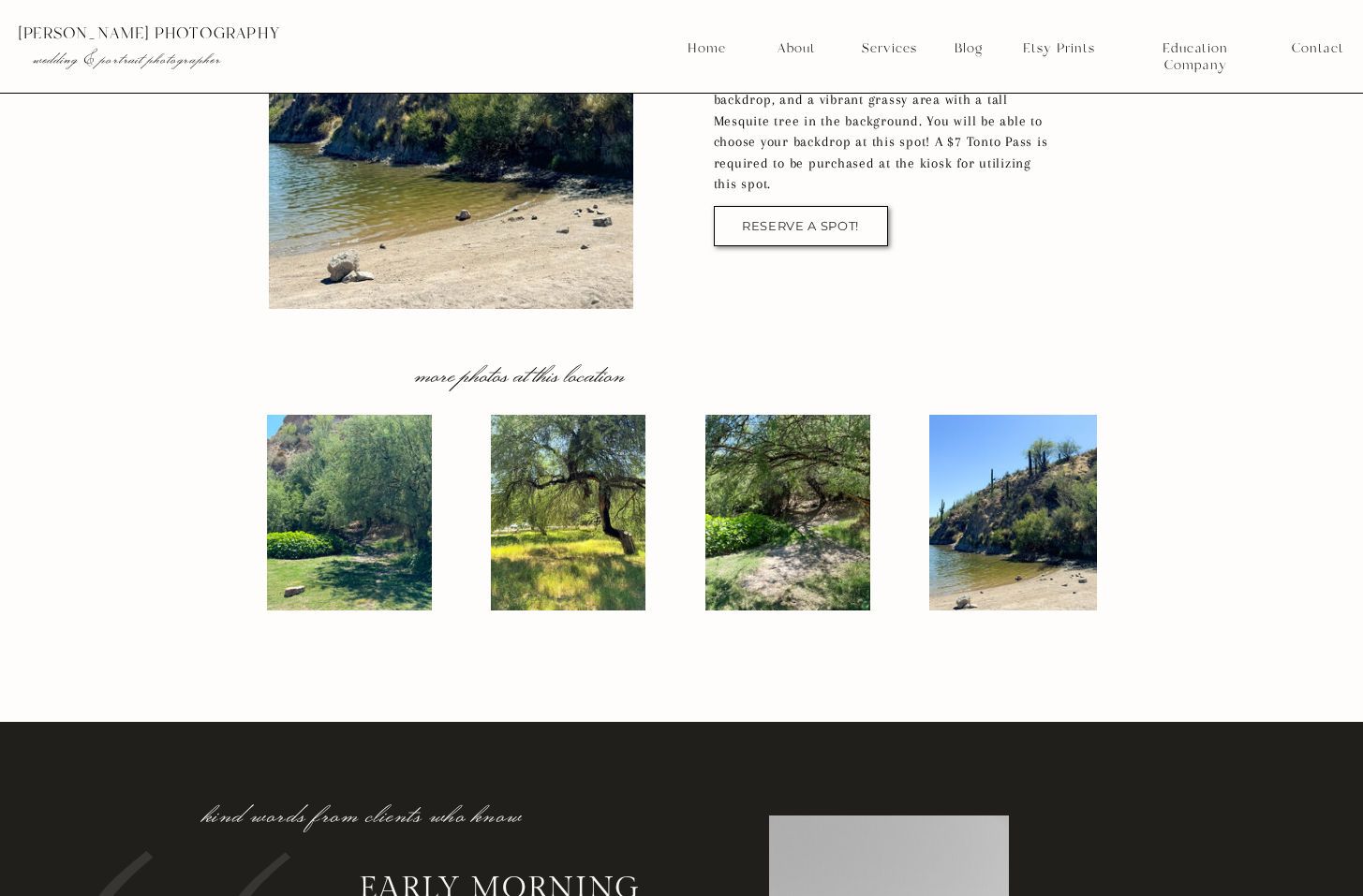
scroll to position [8618, 0]
